Goal: Information Seeking & Learning: Learn about a topic

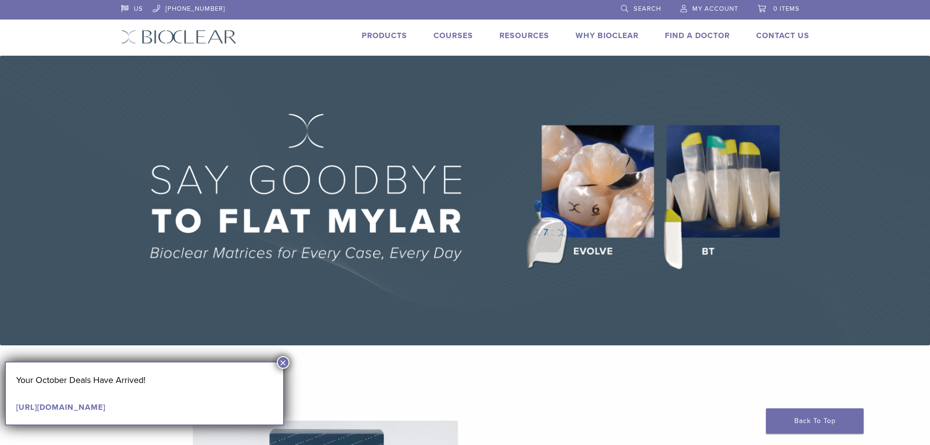
click at [376, 34] on link "Products" at bounding box center [384, 36] width 45 height 10
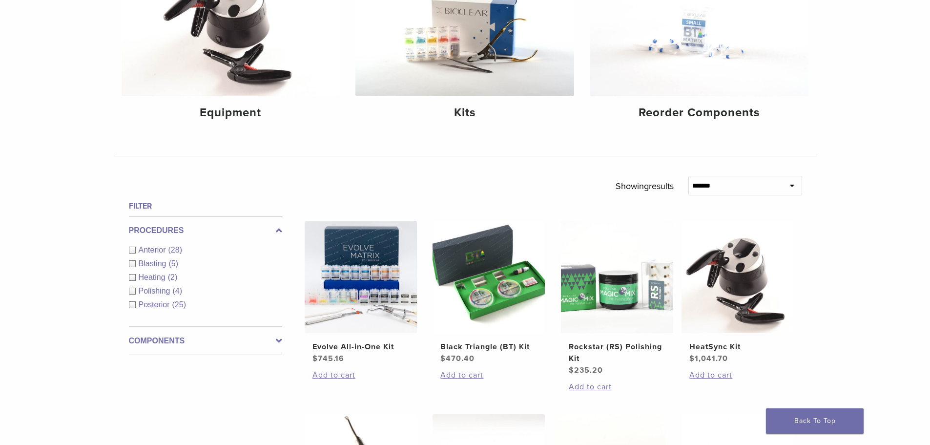
scroll to position [195, 0]
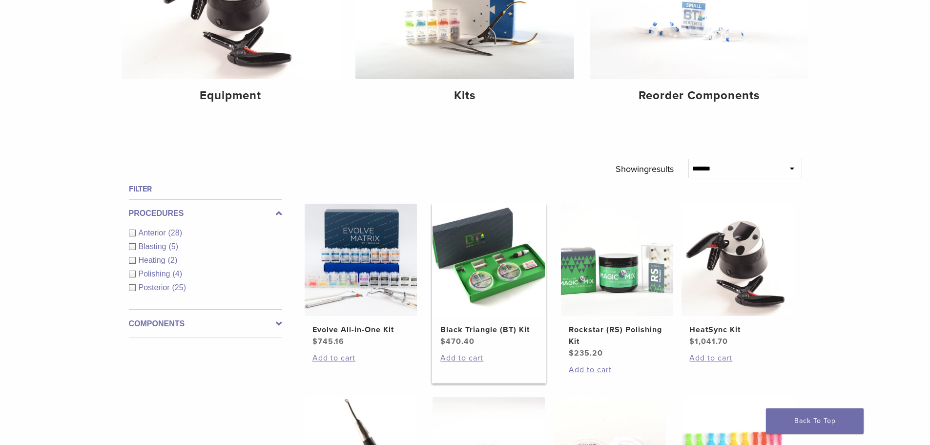
click at [476, 248] on img at bounding box center [489, 260] width 112 height 112
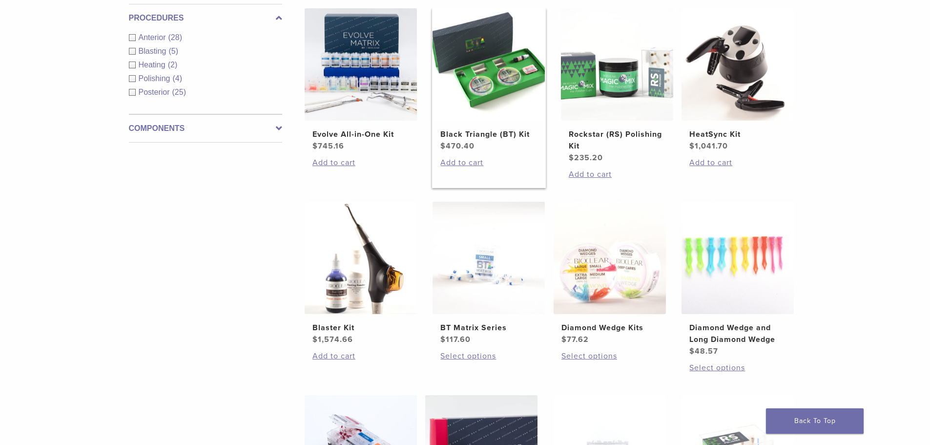
scroll to position [342, 0]
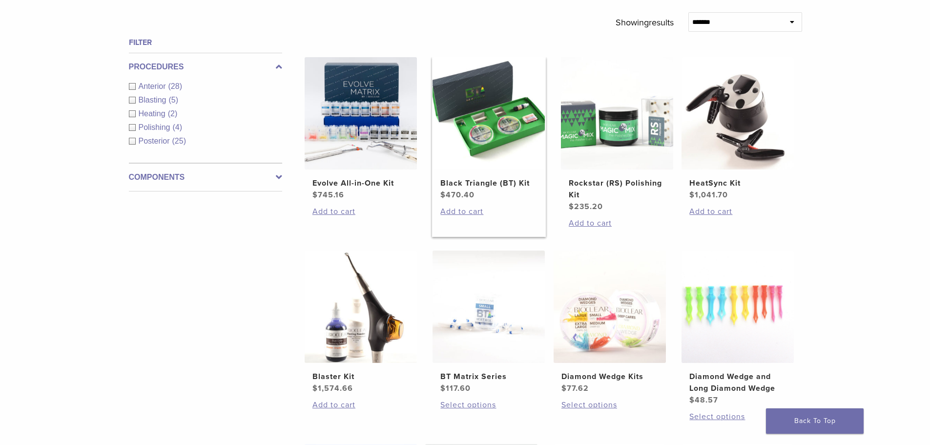
click at [508, 110] on img at bounding box center [489, 113] width 112 height 112
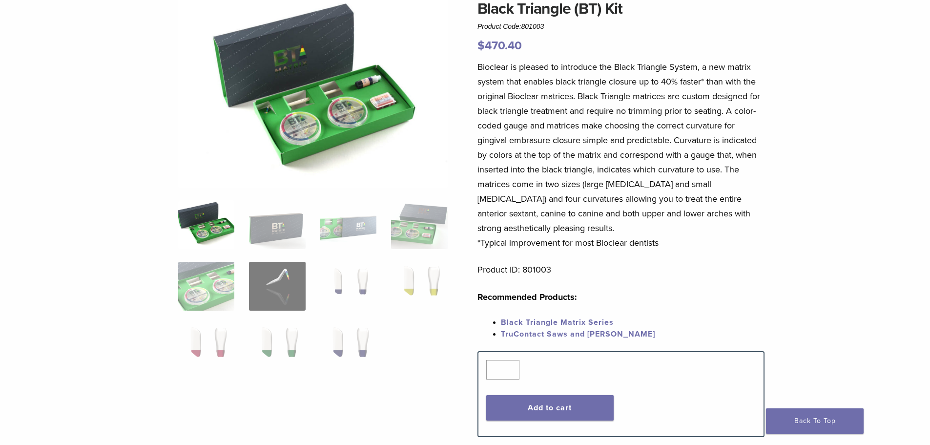
scroll to position [98, 0]
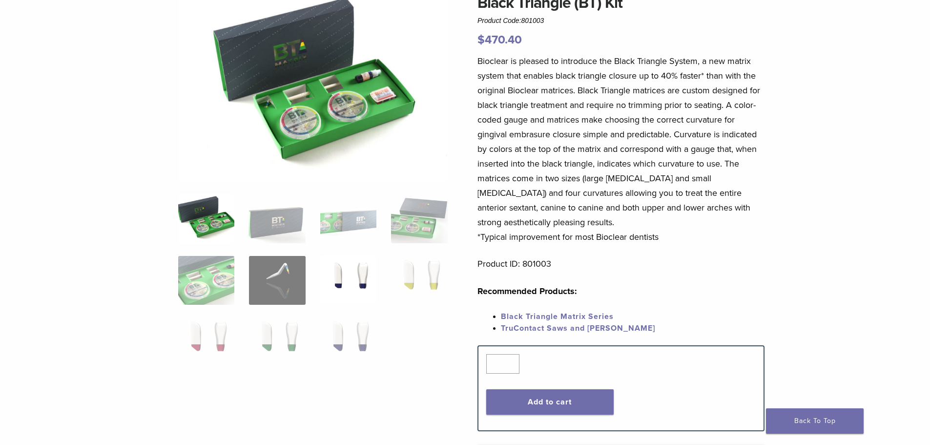
click at [350, 274] on img at bounding box center [348, 280] width 56 height 49
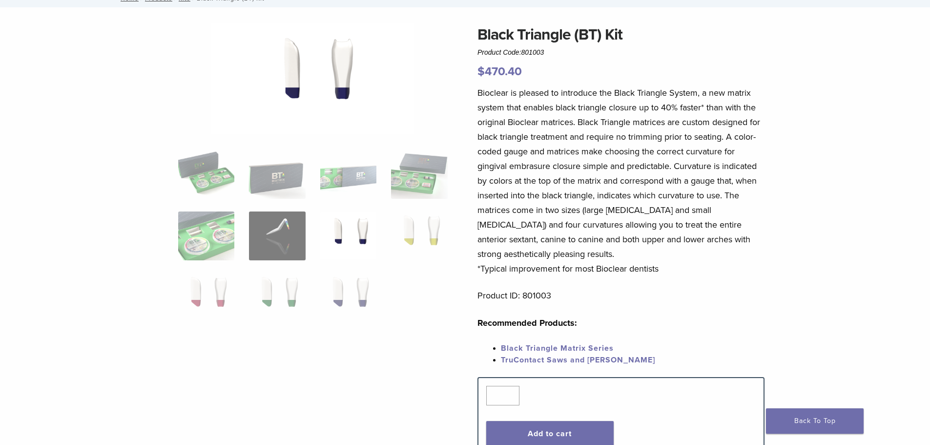
scroll to position [49, 0]
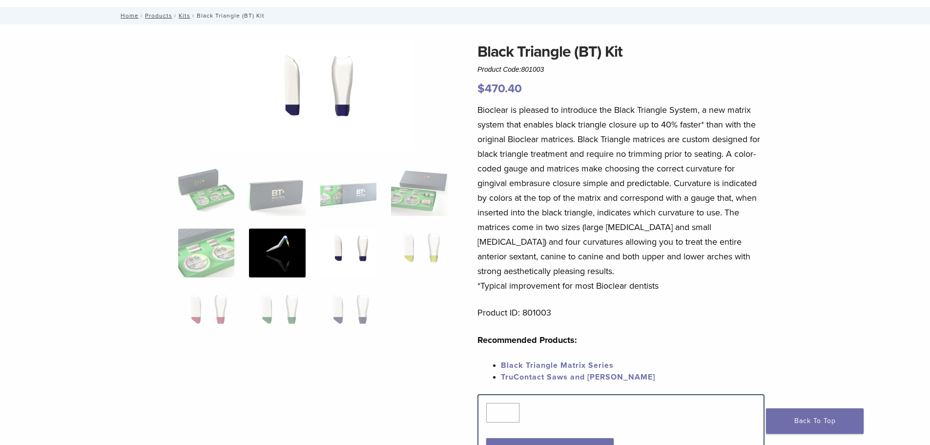
click at [280, 259] on img at bounding box center [277, 253] width 56 height 49
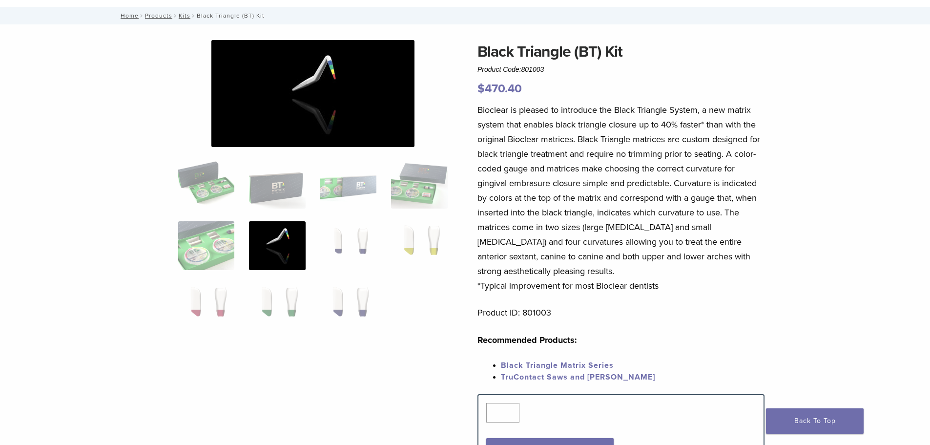
click at [178, 244] on ol at bounding box center [313, 252] width 284 height 185
click at [202, 243] on img at bounding box center [206, 245] width 56 height 49
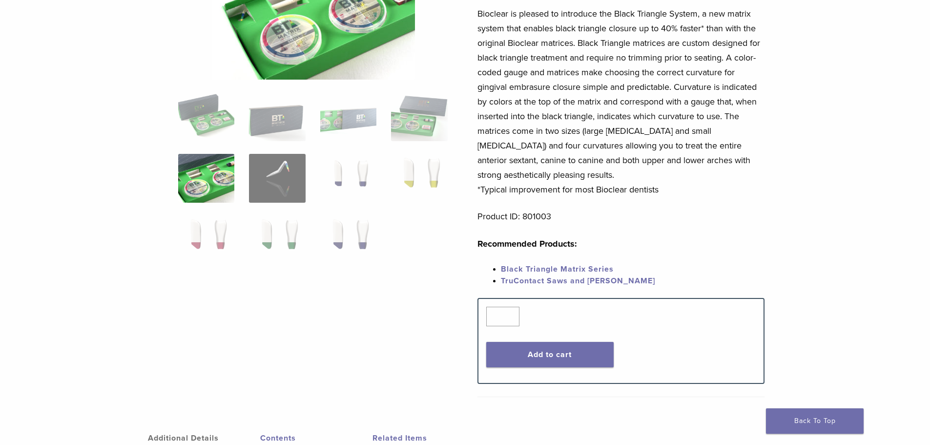
scroll to position [0, 0]
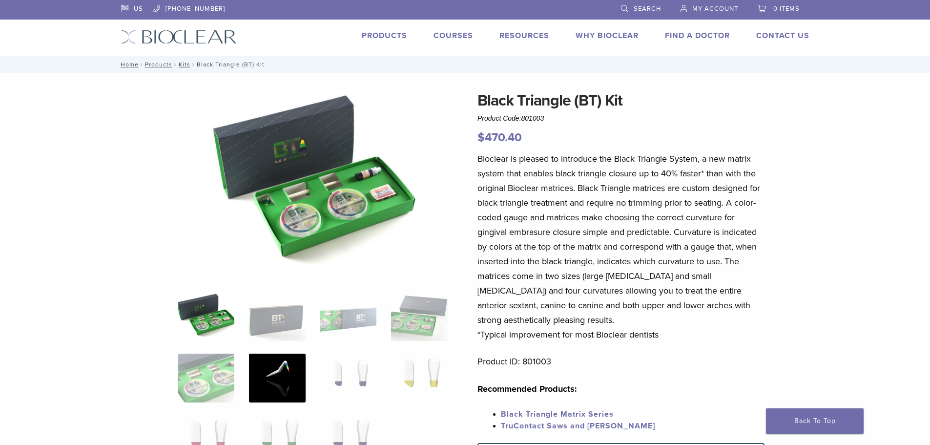
click at [260, 375] on img at bounding box center [277, 378] width 56 height 49
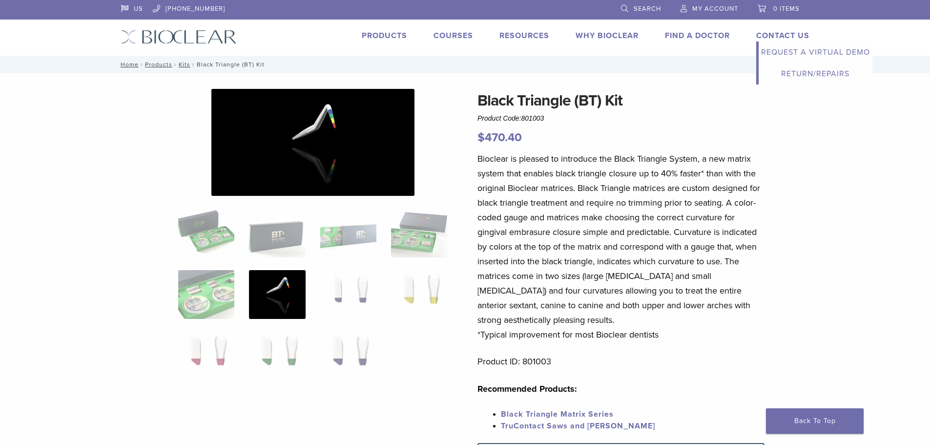
click at [788, 51] on link "Request a Virtual Demo" at bounding box center [816, 52] width 114 height 21
click at [455, 36] on link "Courses" at bounding box center [454, 36] width 40 height 10
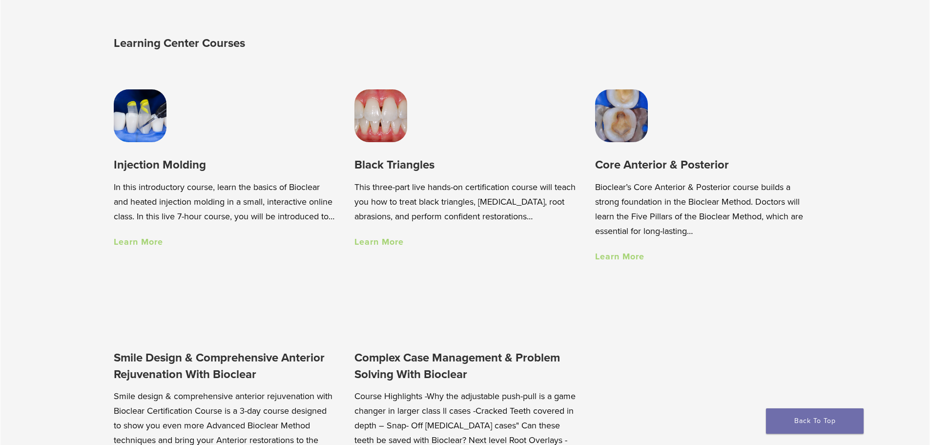
scroll to position [736, 0]
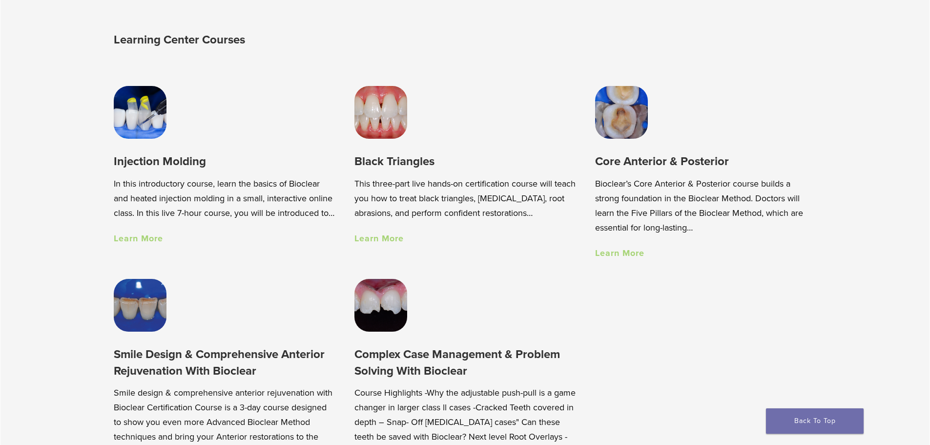
click at [394, 242] on link "Learn More" at bounding box center [379, 238] width 49 height 11
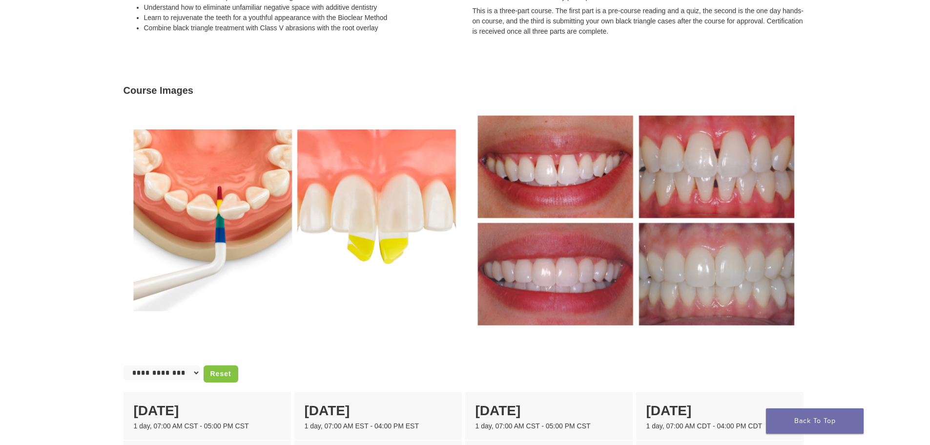
scroll to position [293, 0]
